Goal: Task Accomplishment & Management: Complete application form

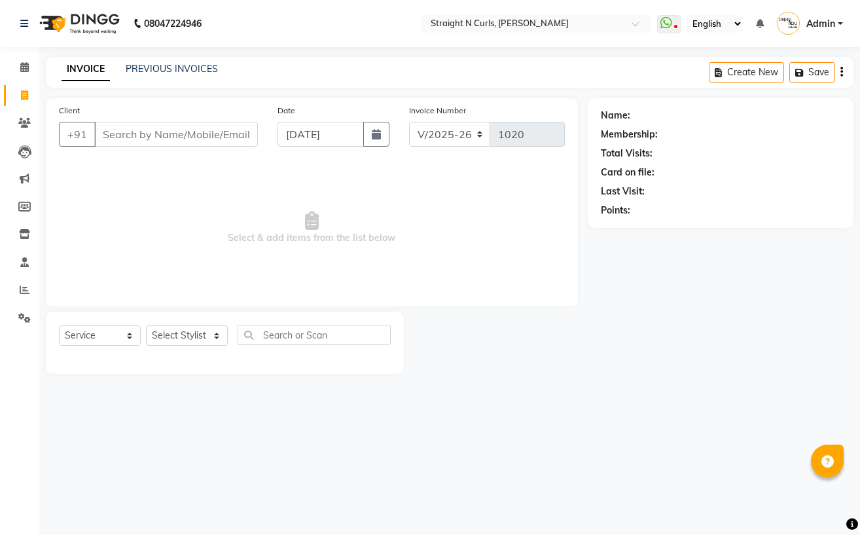
select select "7039"
select select "service"
click at [22, 64] on icon at bounding box center [24, 67] width 9 height 10
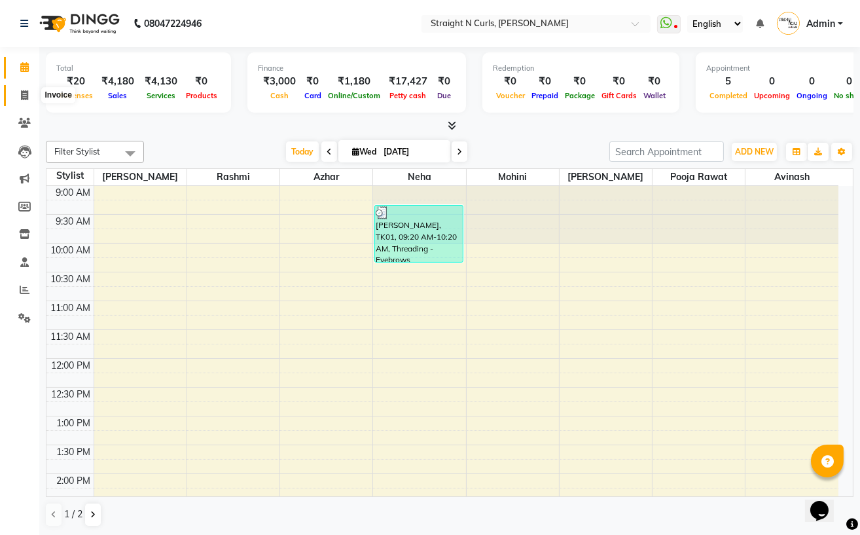
click at [19, 92] on span at bounding box center [24, 95] width 23 height 15
select select "service"
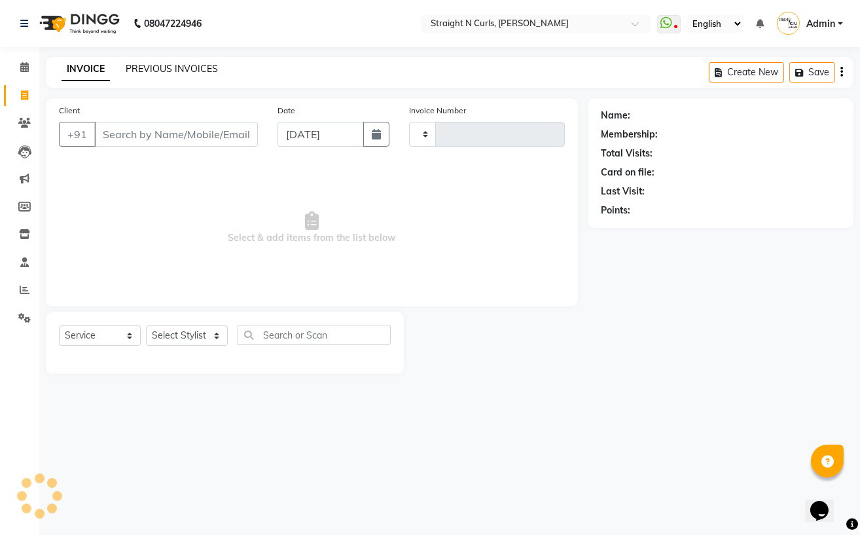
type input "1020"
select select "7039"
click at [158, 67] on link "PREVIOUS INVOICES" at bounding box center [172, 69] width 92 height 12
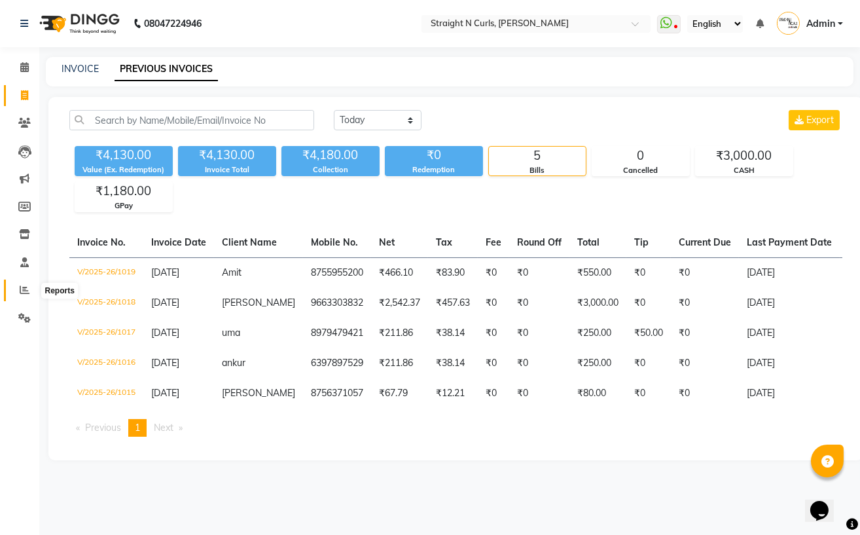
click at [16, 287] on span at bounding box center [24, 290] width 23 height 15
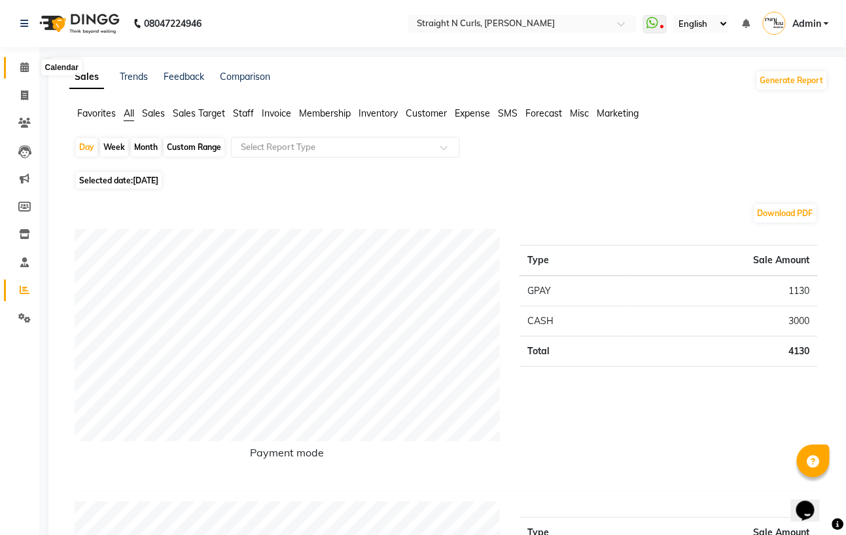
click at [29, 71] on span at bounding box center [24, 67] width 23 height 15
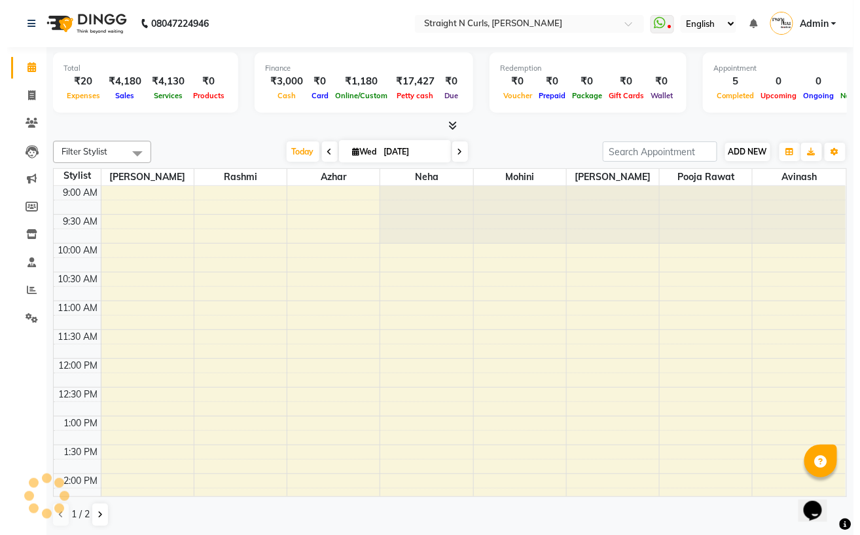
scroll to position [364, 0]
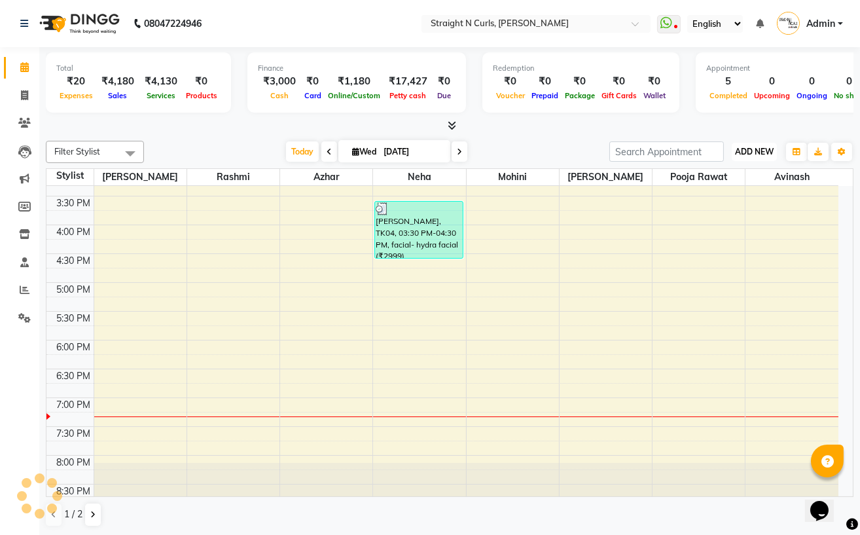
click at [750, 153] on span "ADD NEW" at bounding box center [754, 152] width 39 height 10
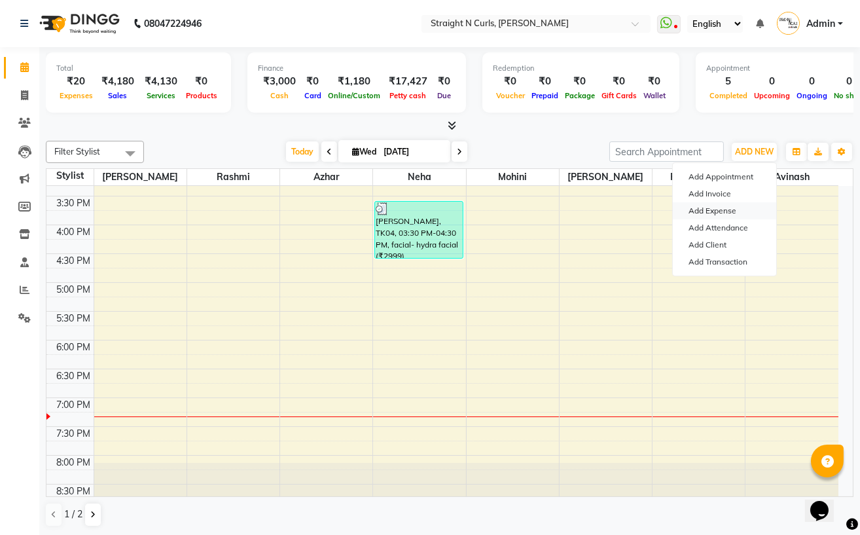
click at [722, 214] on link "Add Expense" at bounding box center [724, 210] width 103 height 17
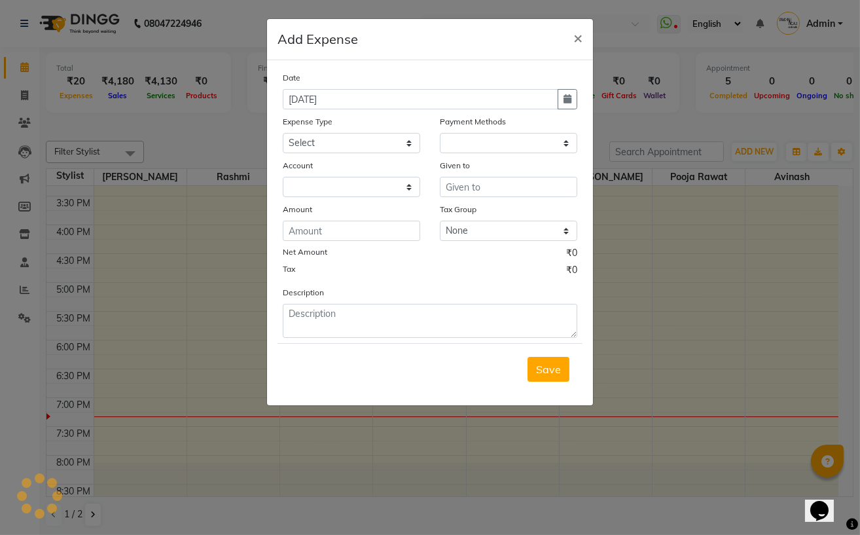
select select "1"
select select "6102"
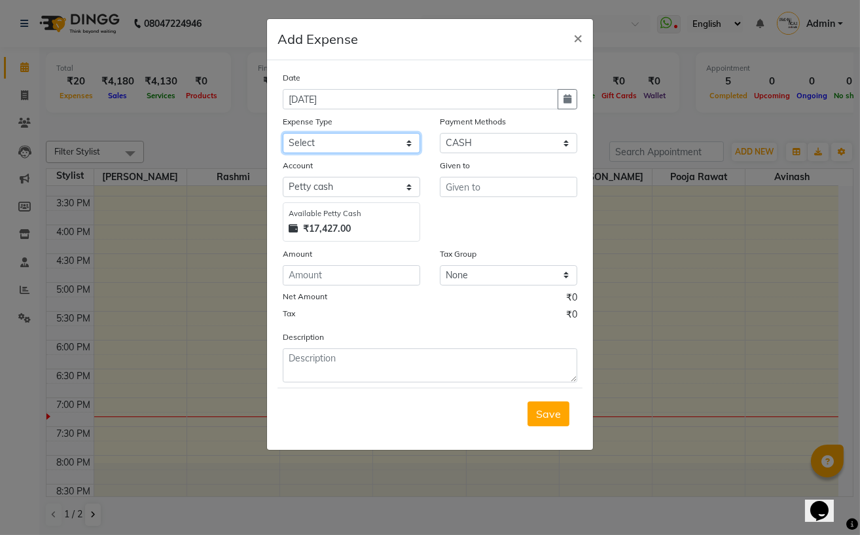
click at [328, 143] on select "Select Advance Salary Cash transfer to bank Client Snacks Electricity Fuel Ince…" at bounding box center [351, 143] width 137 height 20
select select "18820"
click at [283, 134] on select "Select Advance Salary Cash transfer to bank Client Snacks Electricity Fuel Ince…" at bounding box center [351, 143] width 137 height 20
click at [480, 188] on input "text" at bounding box center [508, 187] width 137 height 20
click at [471, 194] on input "text" at bounding box center [508, 187] width 137 height 20
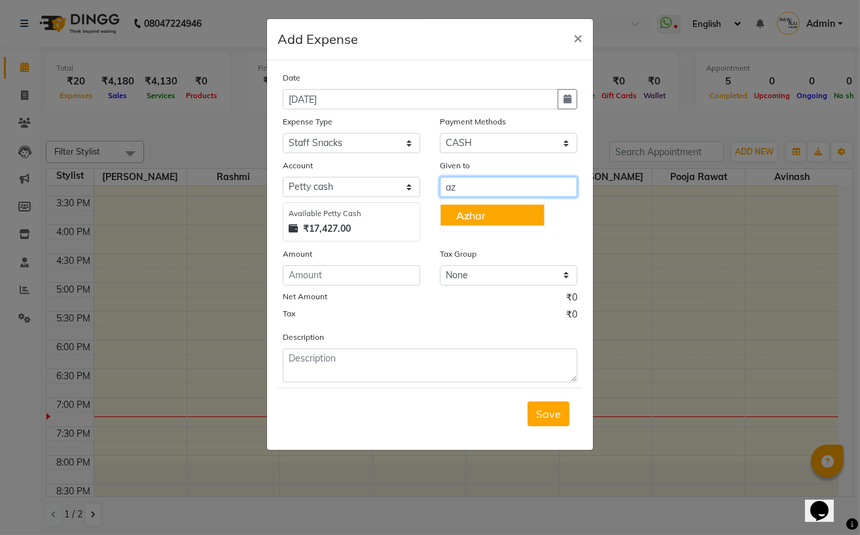
click at [486, 223] on button "Az har" at bounding box center [491, 215] width 103 height 21
type input "Azhar"
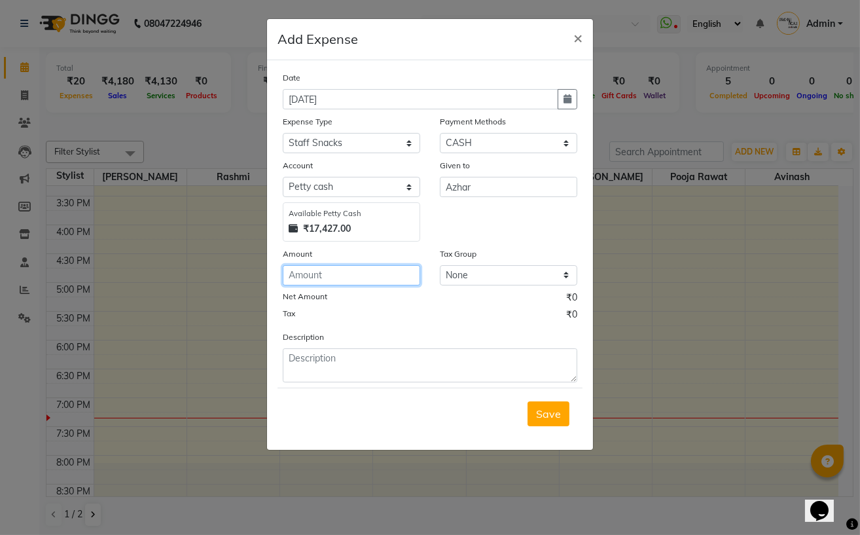
click at [344, 279] on input "number" at bounding box center [351, 275] width 137 height 20
click at [344, 279] on input "100" at bounding box center [351, 275] width 137 height 20
type input "100"
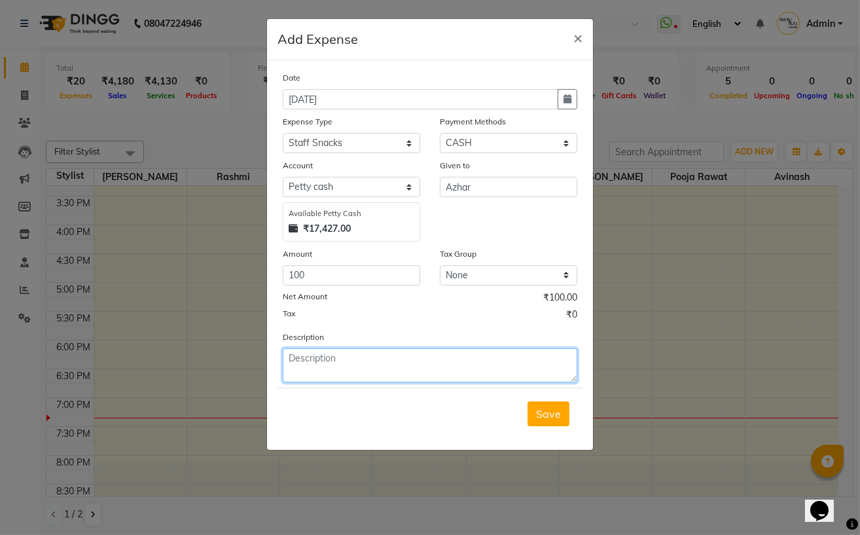
click at [344, 372] on textarea at bounding box center [430, 365] width 294 height 34
paste textarea "100"
type textarea "100 azhar sir"
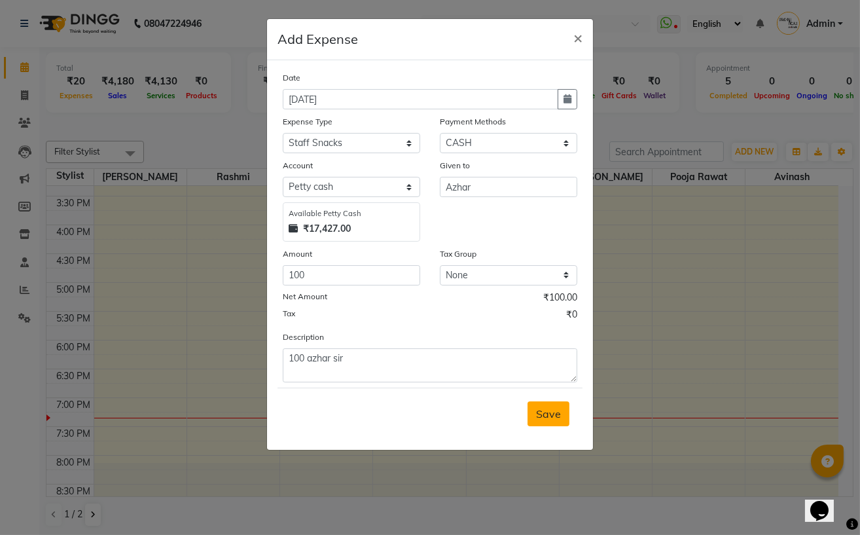
click at [548, 415] on span "Save" at bounding box center [548, 413] width 25 height 13
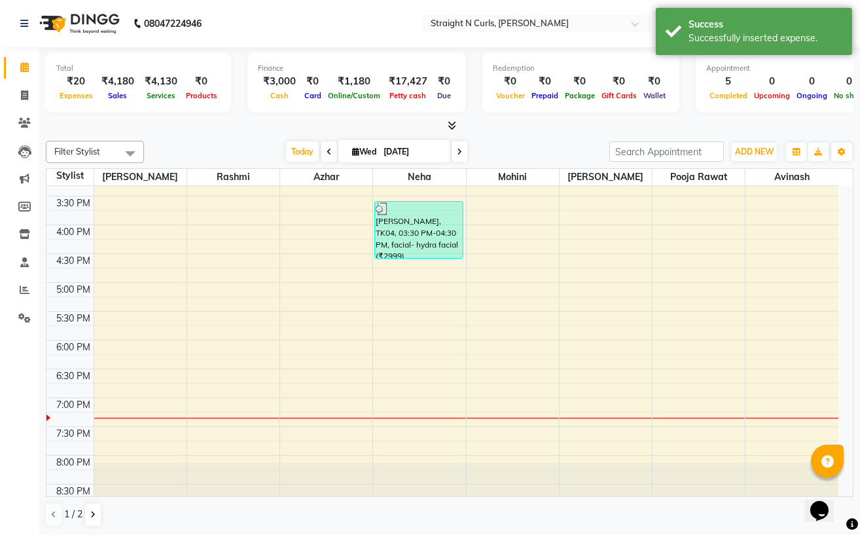
click at [576, 150] on div "[DATE] [DATE]" at bounding box center [376, 152] width 452 height 20
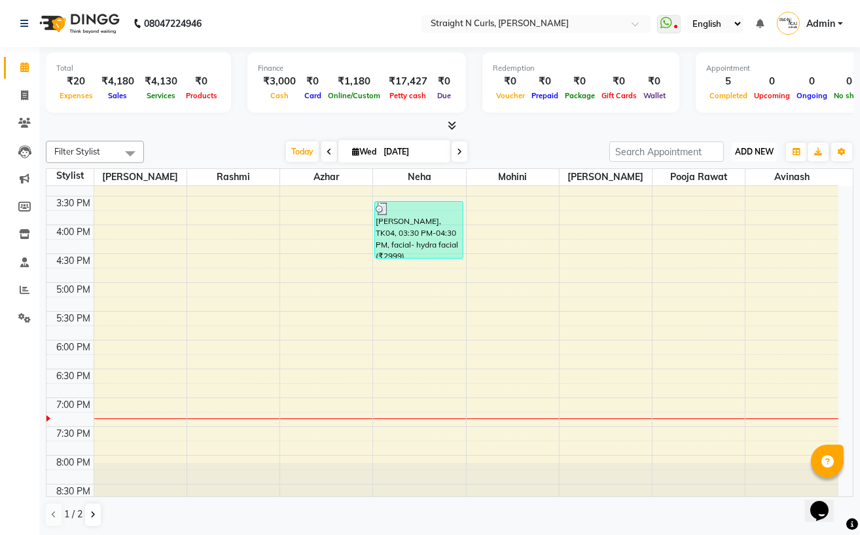
click at [743, 150] on span "ADD NEW" at bounding box center [754, 152] width 39 height 10
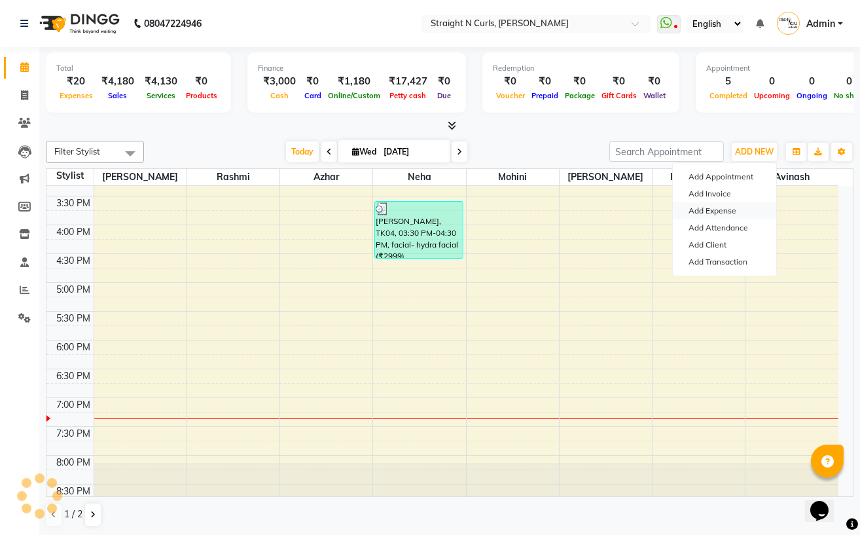
click at [710, 211] on link "Add Expense" at bounding box center [724, 210] width 103 height 17
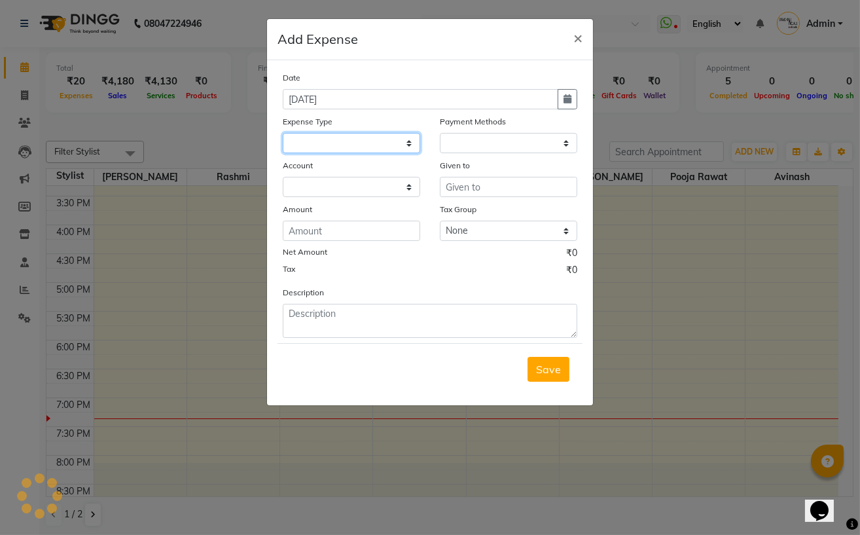
click at [338, 143] on select at bounding box center [351, 143] width 137 height 20
click at [402, 143] on select at bounding box center [351, 143] width 137 height 20
select select "1"
select select "6102"
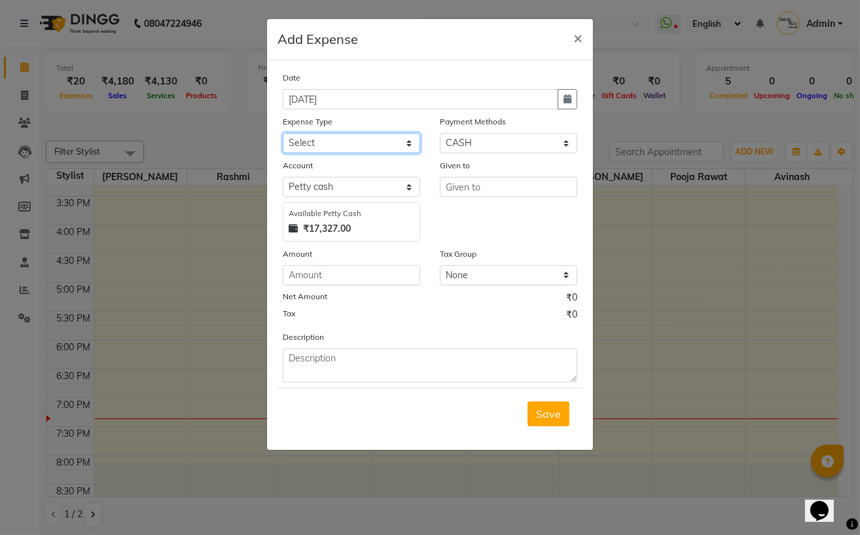
click at [378, 143] on select "Select Advance Salary Cash transfer to bank Client Snacks Electricity Fuel Ince…" at bounding box center [351, 143] width 137 height 20
select select "18824"
click at [283, 134] on select "Select Advance Salary Cash transfer to bank Client Snacks Electricity Fuel Ince…" at bounding box center [351, 143] width 137 height 20
click at [477, 182] on input "text" at bounding box center [508, 187] width 137 height 20
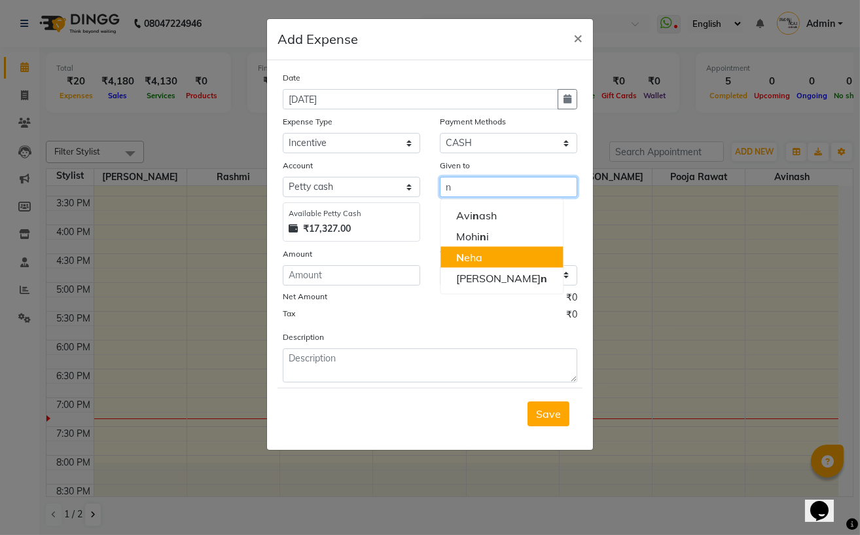
click at [489, 256] on button "N eha" at bounding box center [501, 257] width 122 height 21
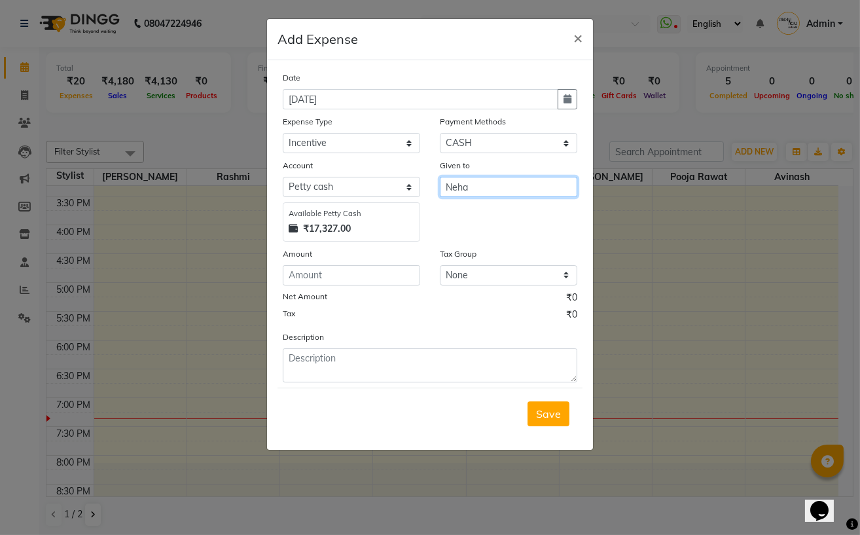
type input "Neha"
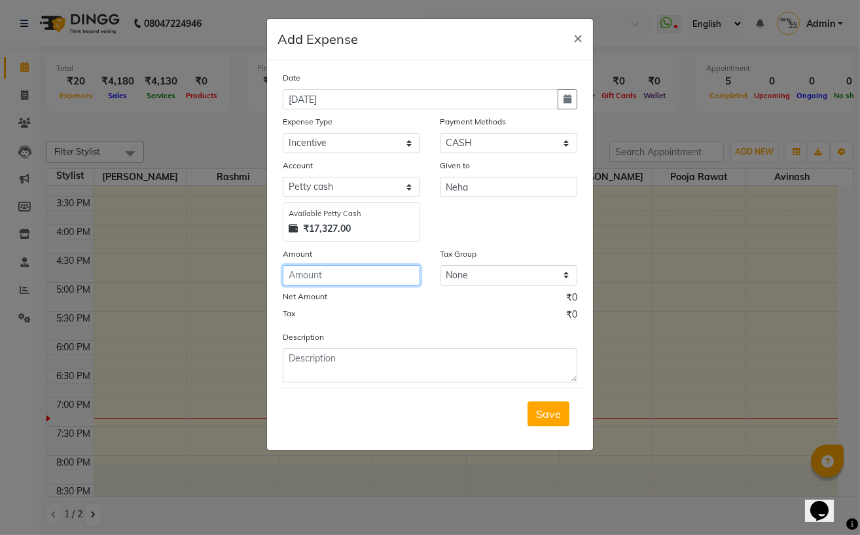
click at [357, 285] on input "number" at bounding box center [351, 275] width 137 height 20
click at [326, 267] on input "155" at bounding box center [351, 275] width 137 height 20
click at [328, 279] on input "155" at bounding box center [351, 275] width 137 height 20
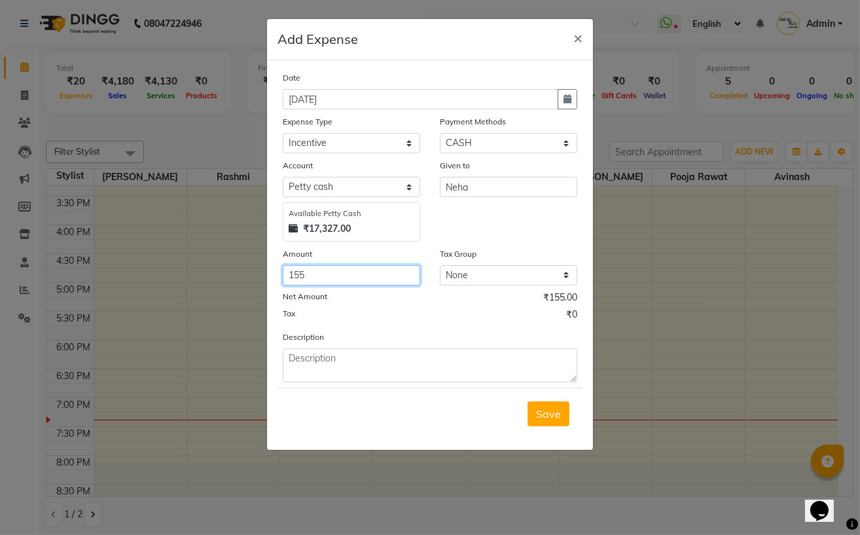
type input "155"
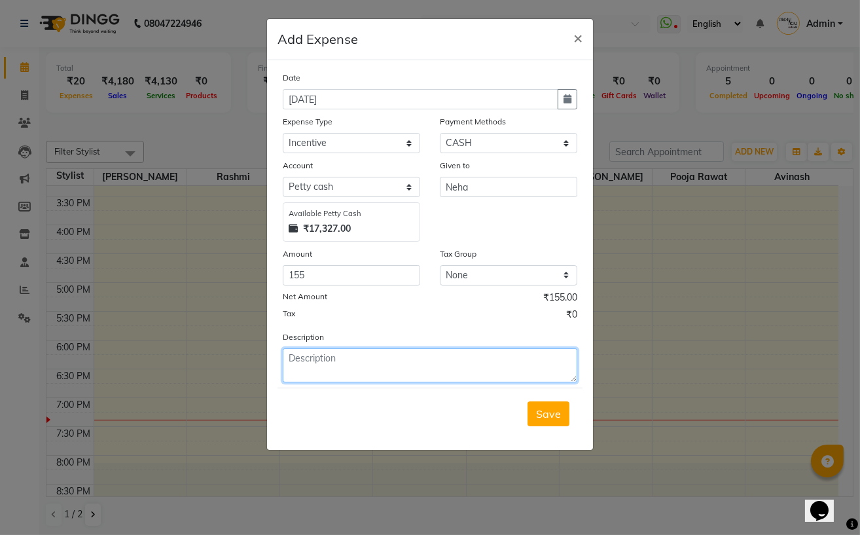
click at [334, 351] on textarea at bounding box center [430, 365] width 294 height 34
paste textarea "155"
click at [377, 366] on textarea "155 rs 5% incentive" at bounding box center [430, 365] width 294 height 34
type textarea "155 rs 5% incentive"
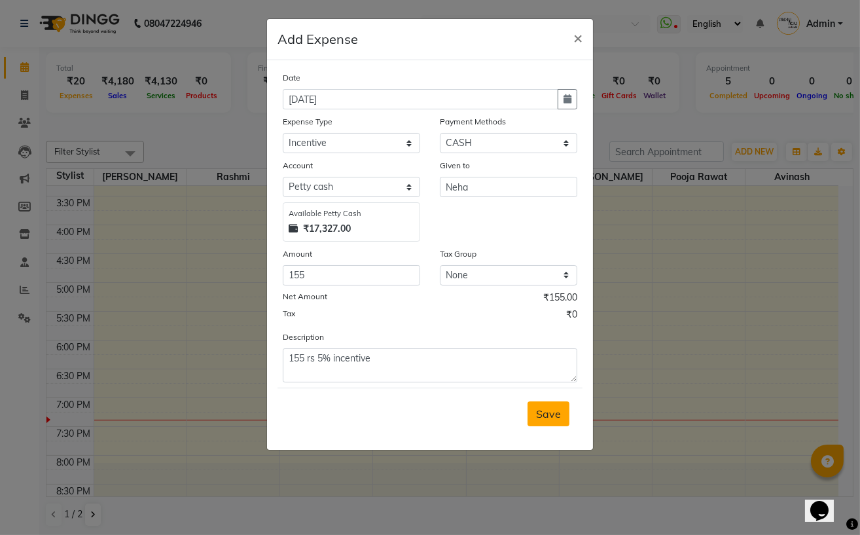
click at [557, 415] on span "Save" at bounding box center [548, 413] width 25 height 13
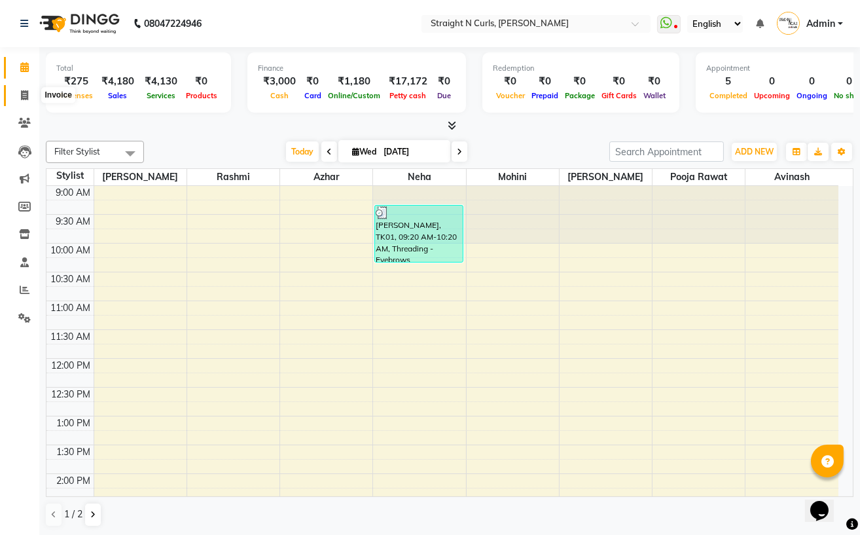
click at [27, 93] on icon at bounding box center [24, 95] width 7 height 10
select select "service"
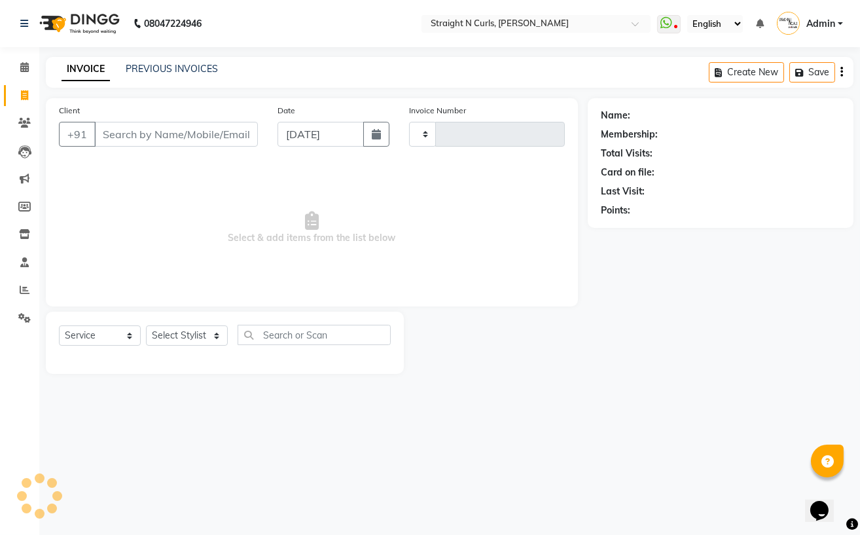
type input "1020"
select select "7039"
click at [168, 64] on link "PREVIOUS INVOICES" at bounding box center [172, 69] width 92 height 12
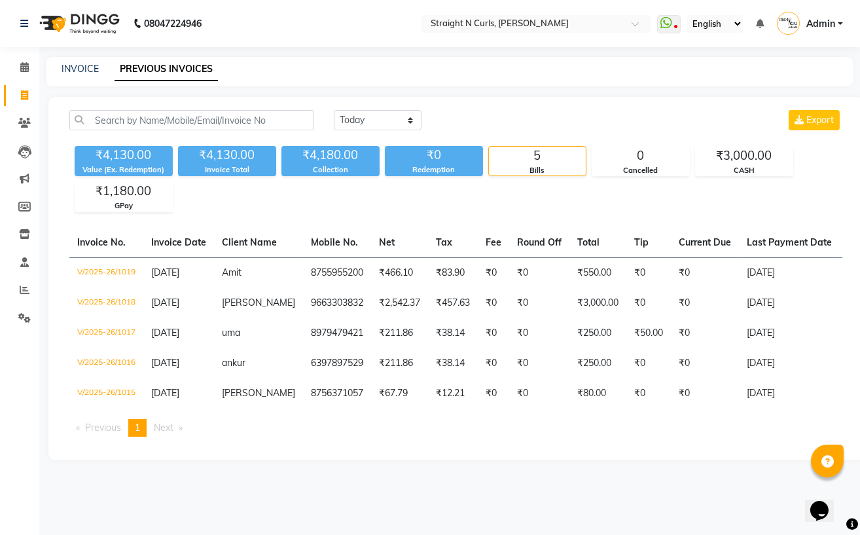
click at [27, 97] on icon at bounding box center [24, 95] width 7 height 10
select select "service"
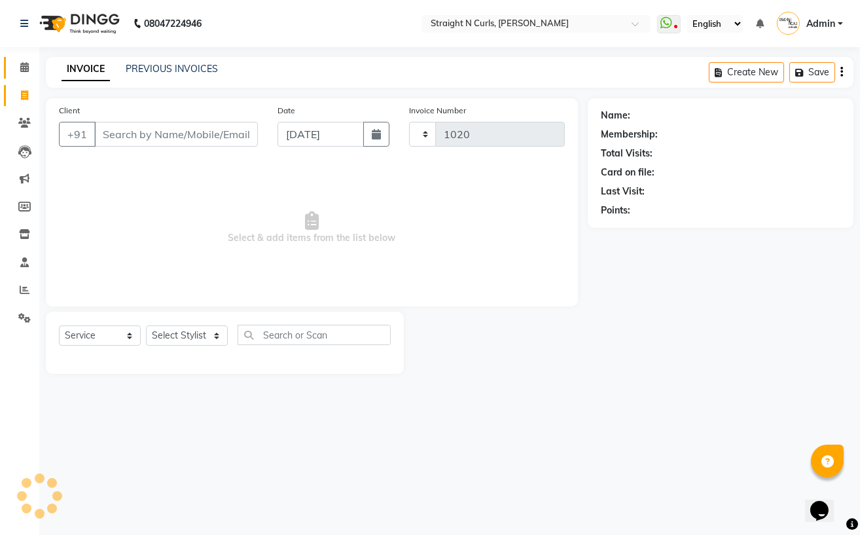
click at [27, 66] on icon at bounding box center [24, 67] width 9 height 10
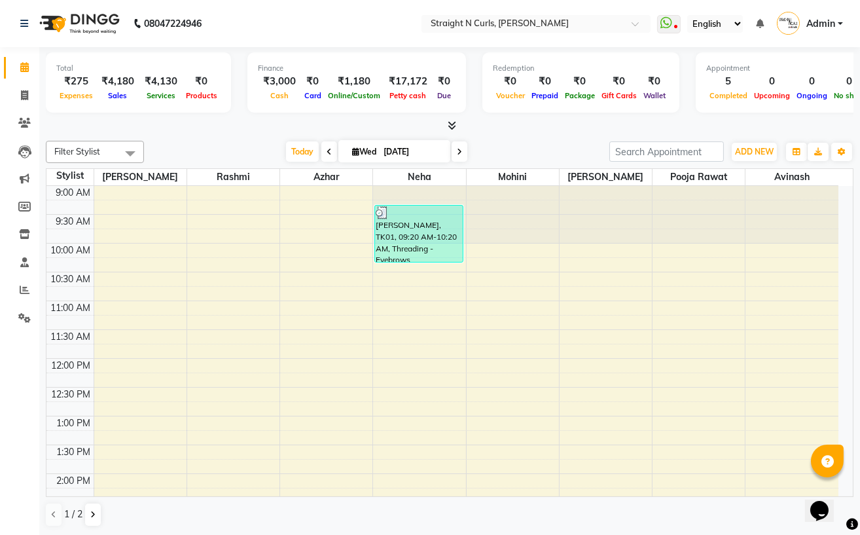
click at [205, 153] on div "[DATE] [DATE]" at bounding box center [376, 152] width 452 height 20
click at [756, 143] on button "ADD NEW Toggle Dropdown" at bounding box center [754, 152] width 45 height 18
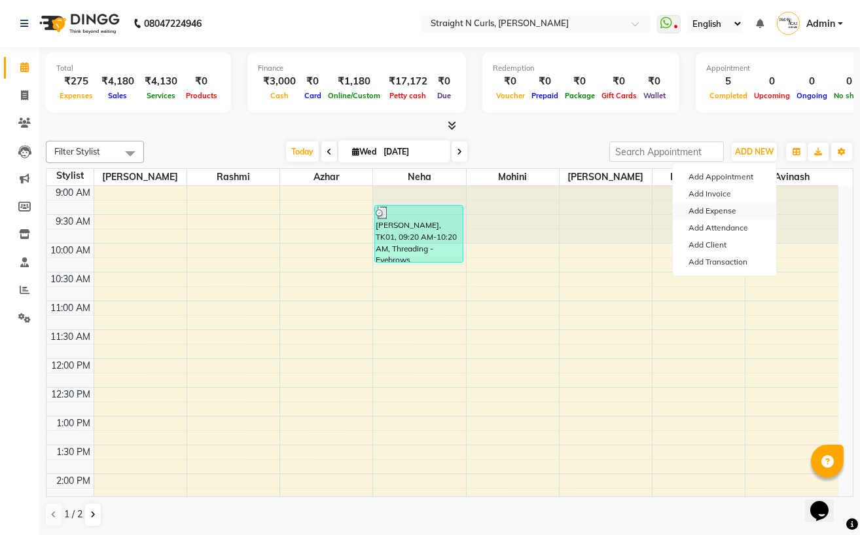
click at [707, 209] on link "Add Expense" at bounding box center [724, 210] width 103 height 17
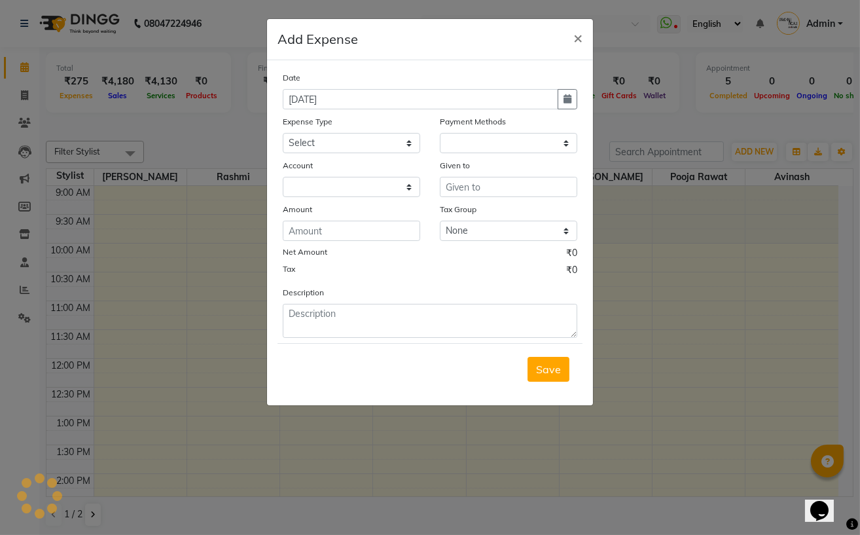
select select "1"
select select "6102"
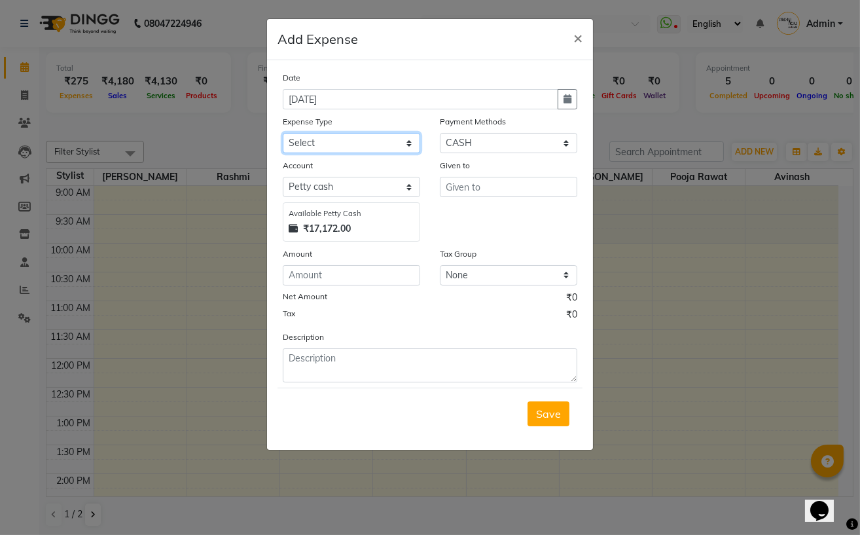
click at [322, 146] on select "Select Advance Salary Cash transfer to bank Client Snacks Electricity Fuel Ince…" at bounding box center [351, 143] width 137 height 20
select select "18834"
click at [283, 134] on select "Select Advance Salary Cash transfer to bank Client Snacks Electricity Fuel Ince…" at bounding box center [351, 143] width 137 height 20
click at [470, 187] on input "text" at bounding box center [508, 187] width 137 height 20
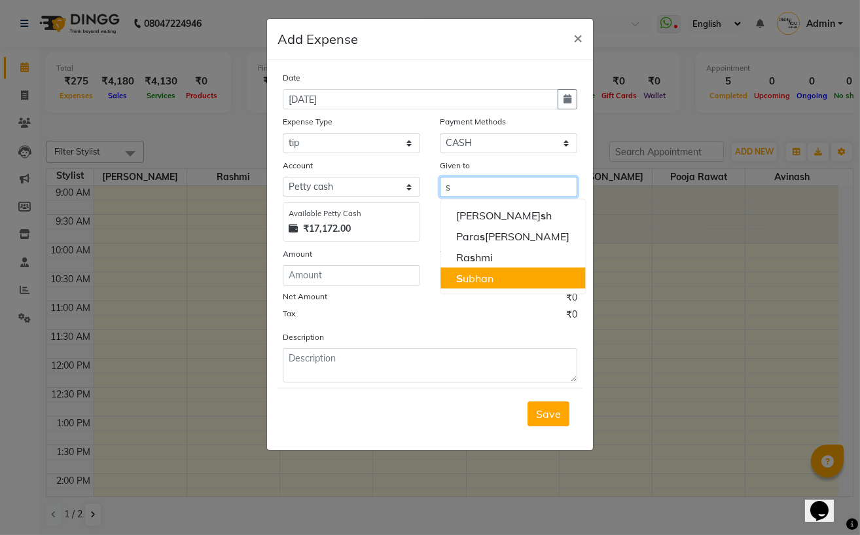
click at [479, 279] on ngb-highlight "S ubhan" at bounding box center [474, 278] width 37 height 13
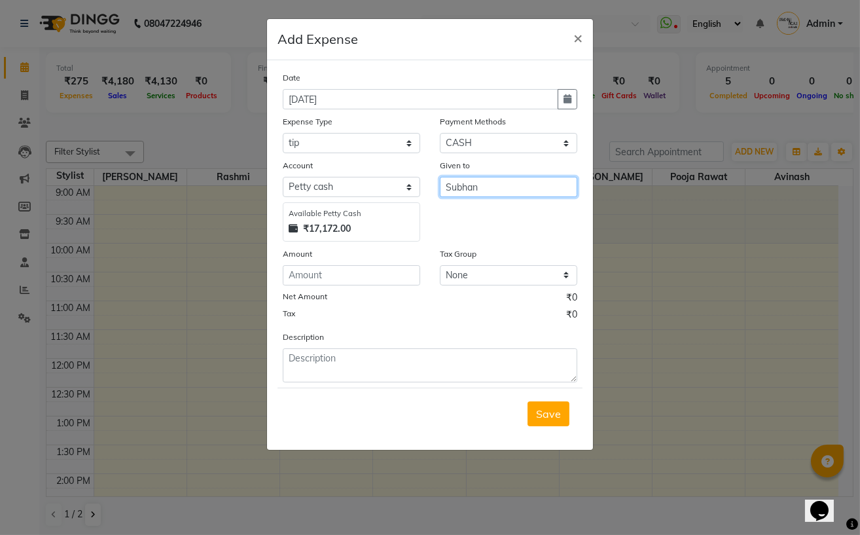
type input "Subhan"
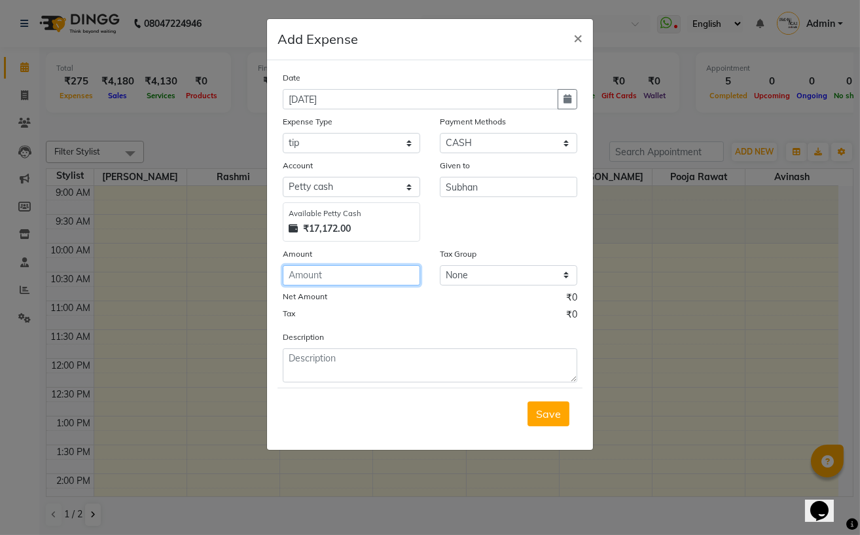
click at [366, 274] on input "number" at bounding box center [351, 275] width 137 height 20
type input "50"
click at [379, 306] on div "Net Amount ₹50.00" at bounding box center [430, 299] width 294 height 17
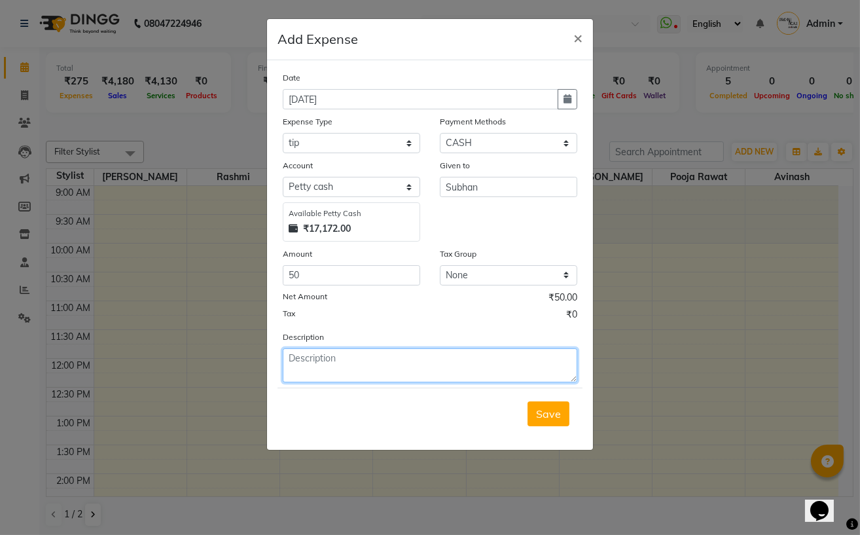
click at [323, 351] on textarea at bounding box center [430, 365] width 294 height 34
type textarea "50 rs client pay gpay tip"
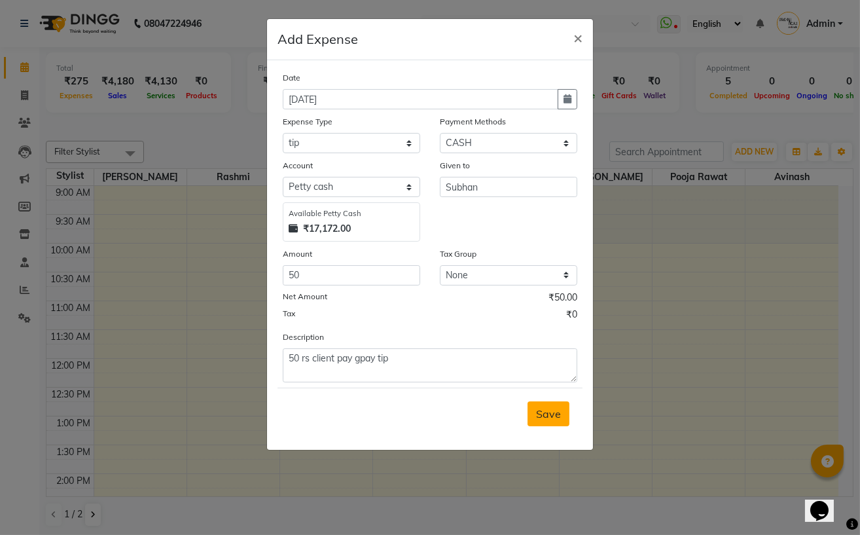
click at [554, 419] on span "Save" at bounding box center [548, 413] width 25 height 13
